Goal: Transaction & Acquisition: Book appointment/travel/reservation

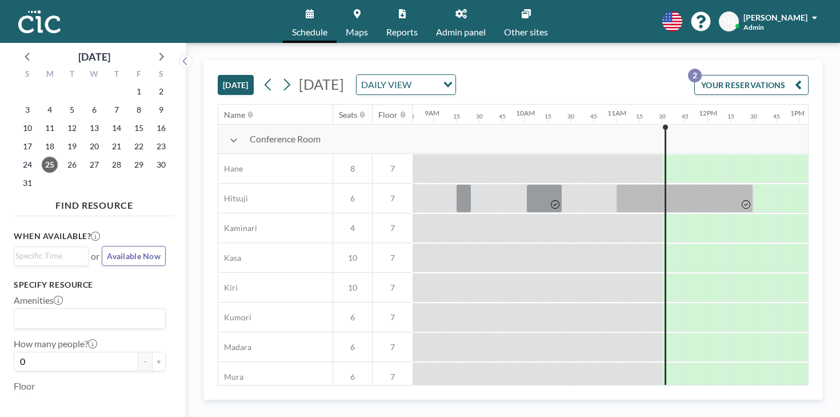
scroll to position [0, 836]
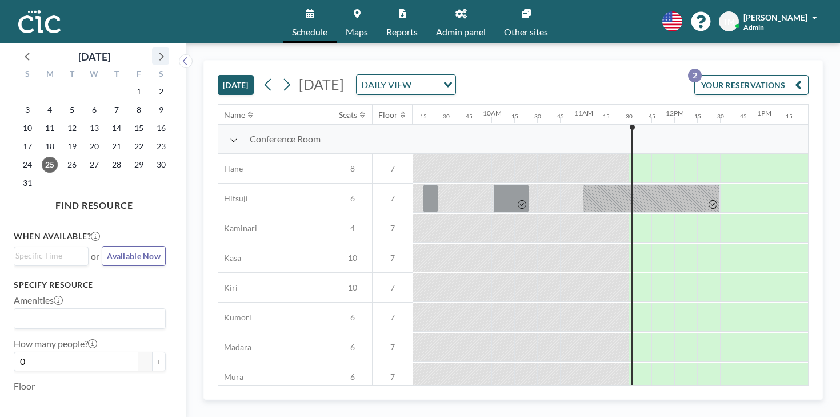
click at [153, 50] on icon at bounding box center [160, 56] width 15 height 15
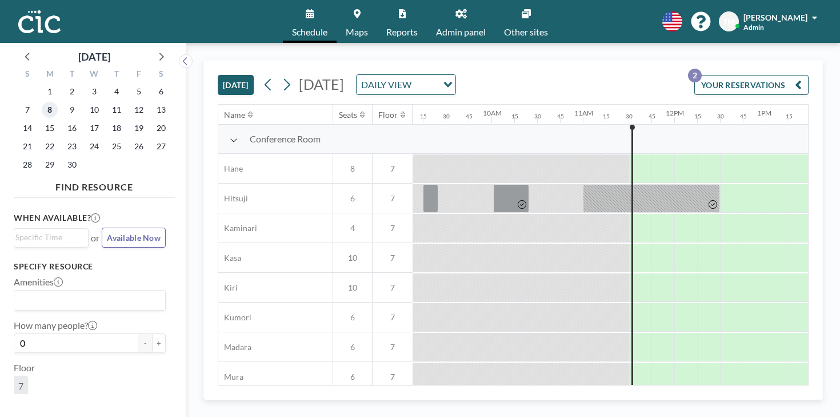
click at [42, 102] on span "8" at bounding box center [50, 110] width 16 height 16
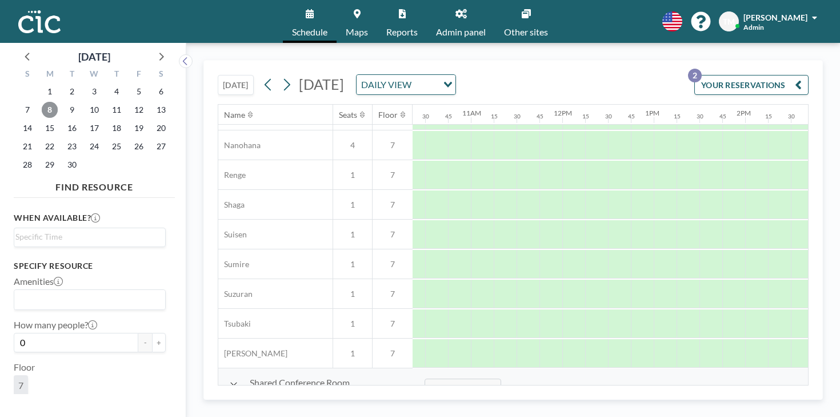
scroll to position [588, 936]
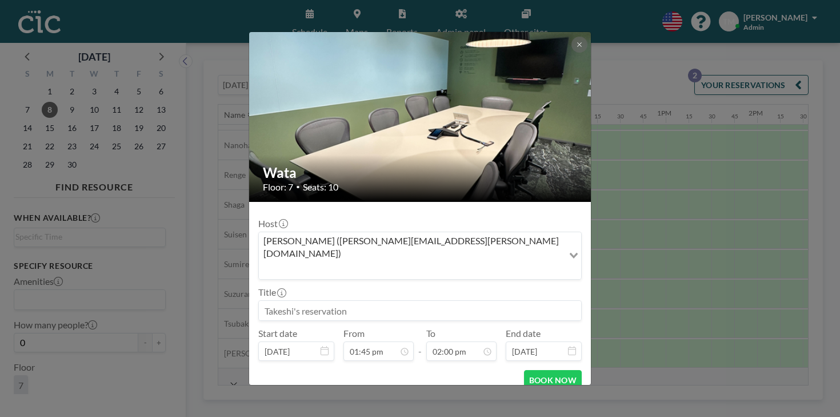
scroll to position [1022, 0]
click at [576, 48] on icon at bounding box center [579, 44] width 7 height 7
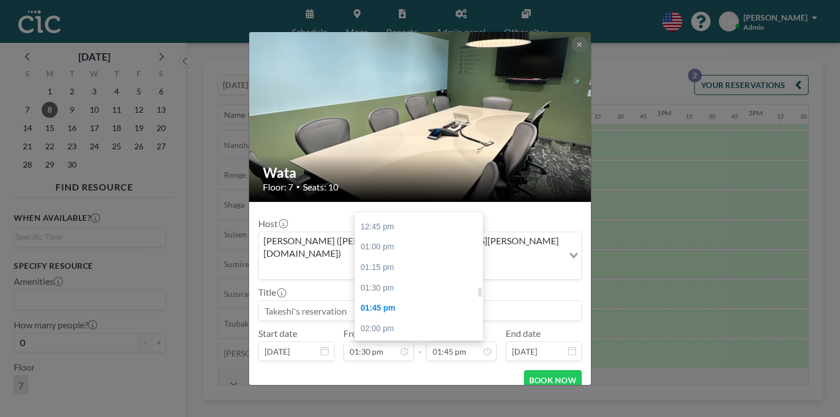
scroll to position [1046, 0]
type input "03:30 pm"
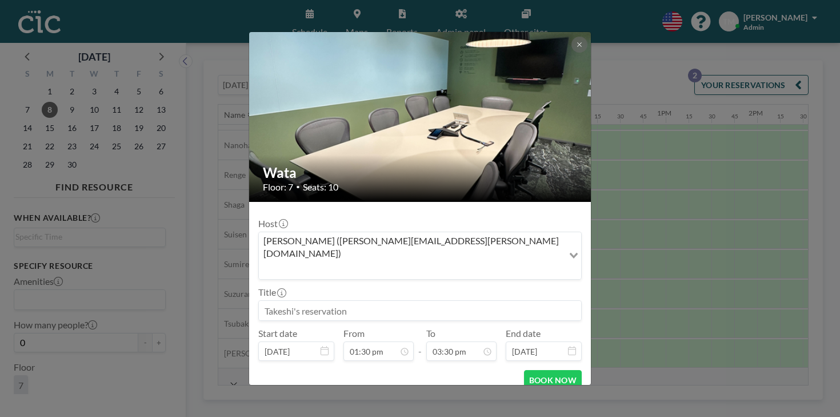
click at [383, 301] on input at bounding box center [420, 310] width 322 height 19
type input "Liberaware"
click at [524, 370] on button "BOOK NOW" at bounding box center [553, 380] width 58 height 20
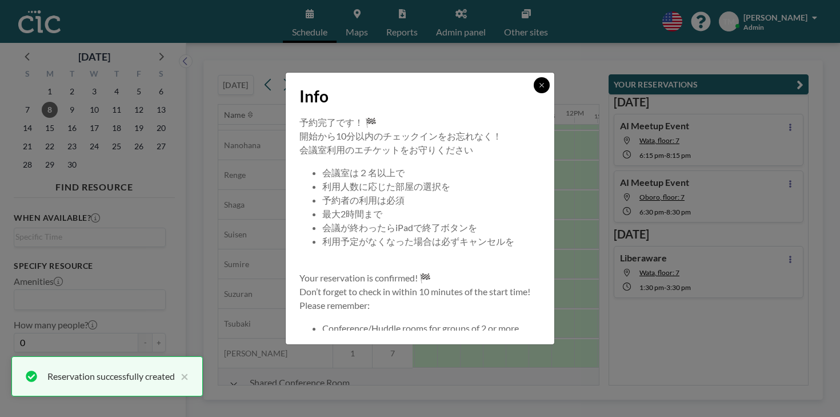
click at [534, 93] on button at bounding box center [542, 85] width 16 height 16
